Goal: Task Accomplishment & Management: Use online tool/utility

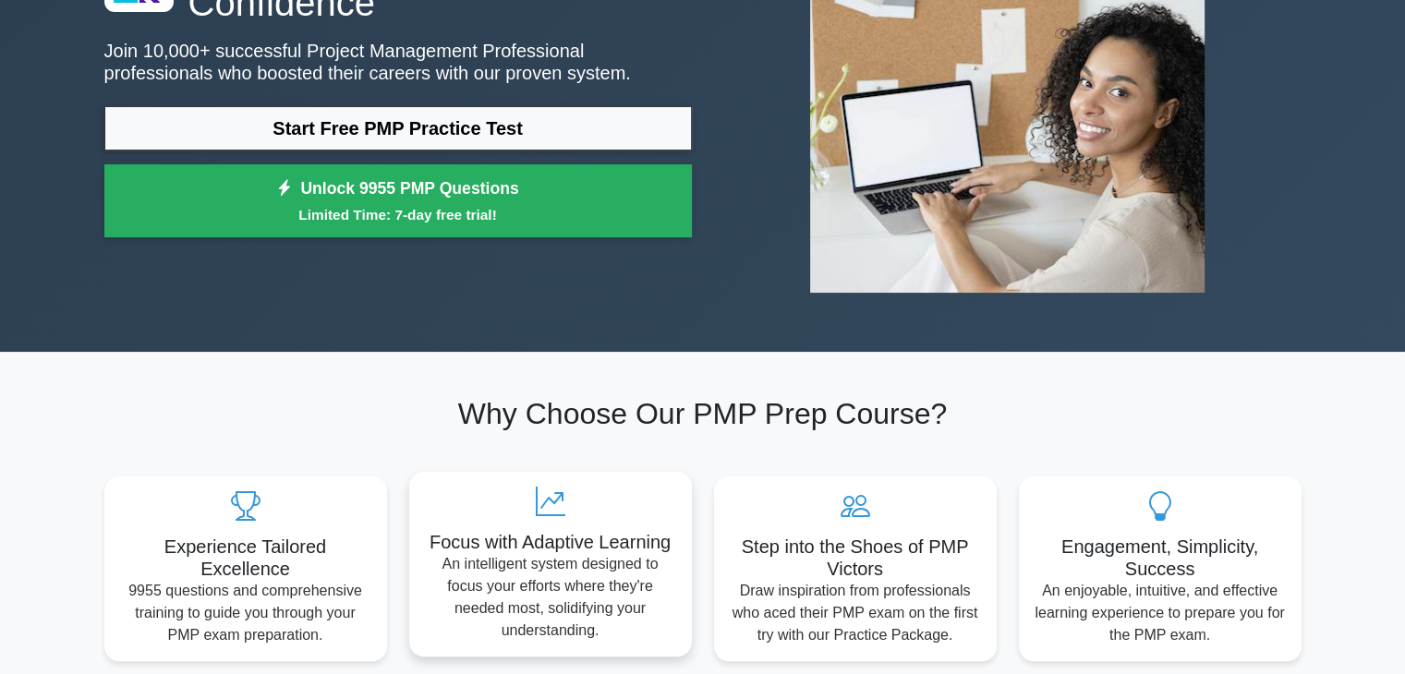
scroll to position [185, 0]
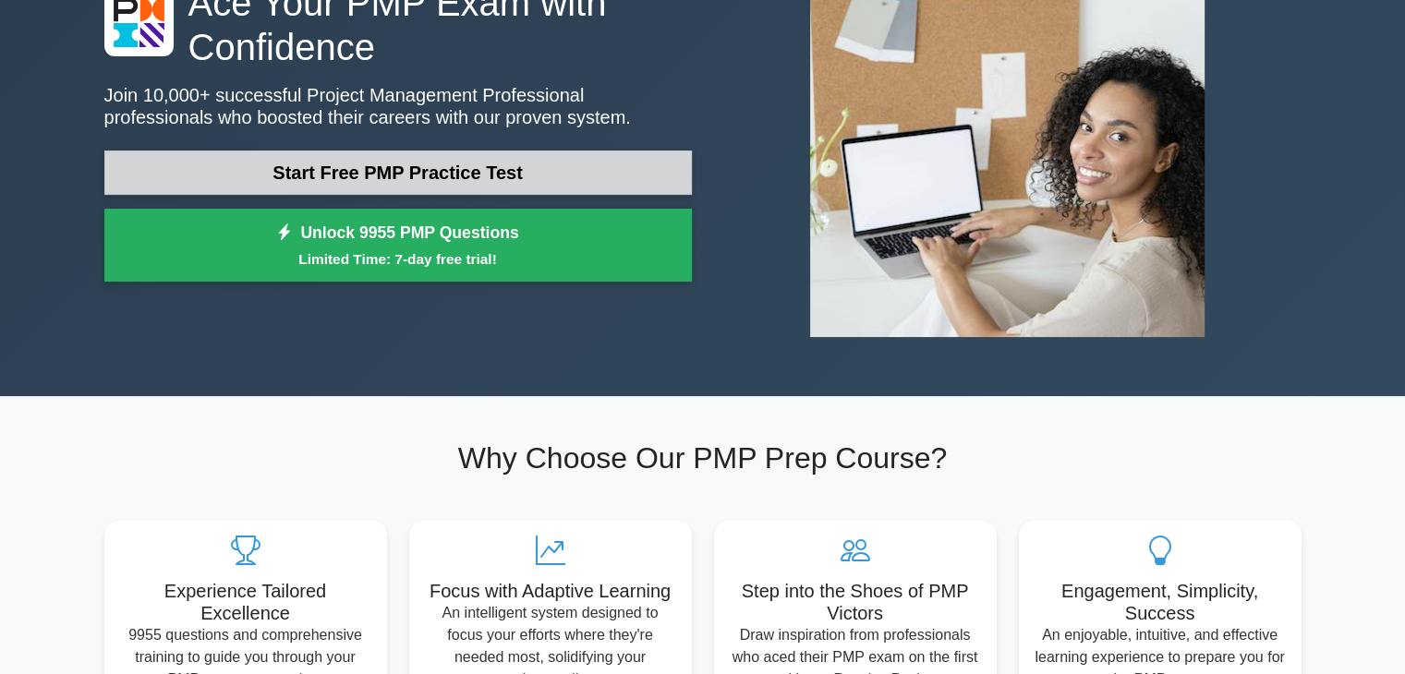
click at [510, 164] on link "Start Free PMP Practice Test" at bounding box center [398, 173] width 588 height 44
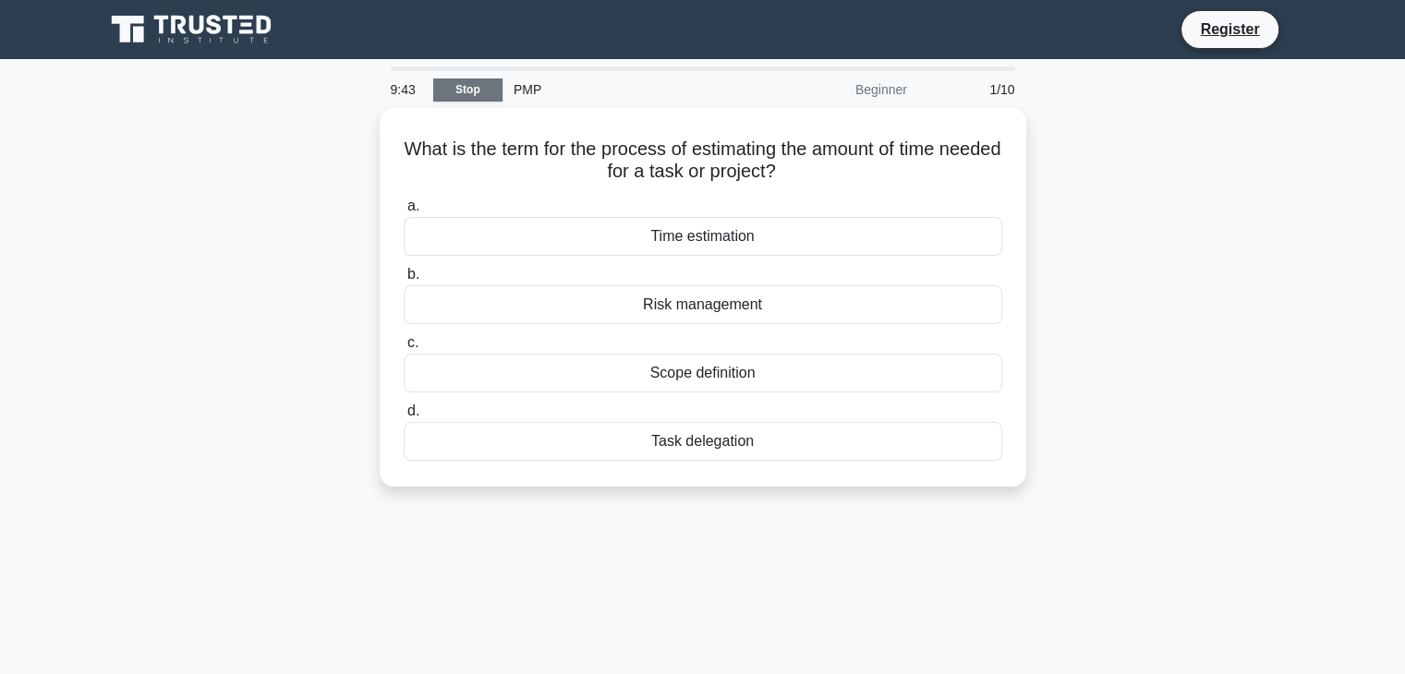
click at [466, 88] on link "Stop" at bounding box center [467, 90] width 69 height 23
